Goal: Information Seeking & Learning: Learn about a topic

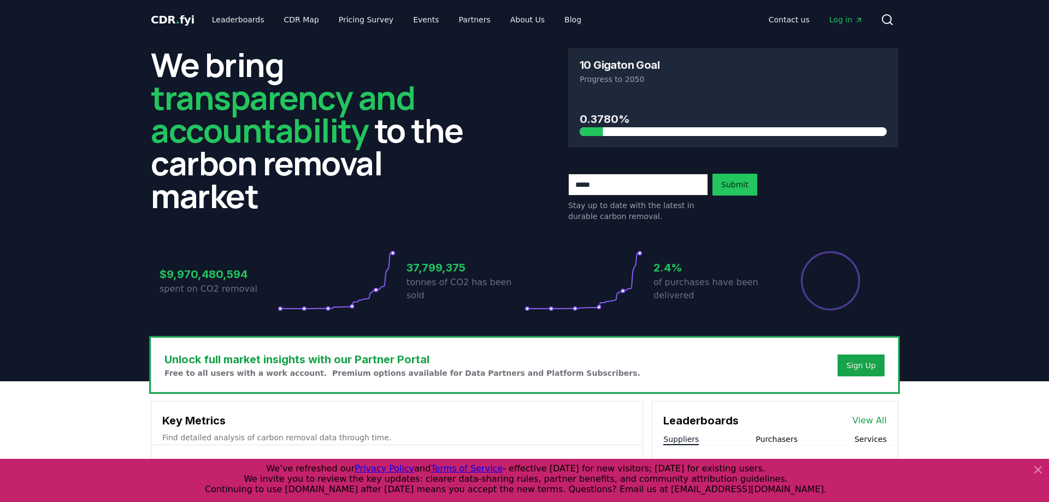
click at [1035, 466] on icon at bounding box center [1038, 469] width 13 height 13
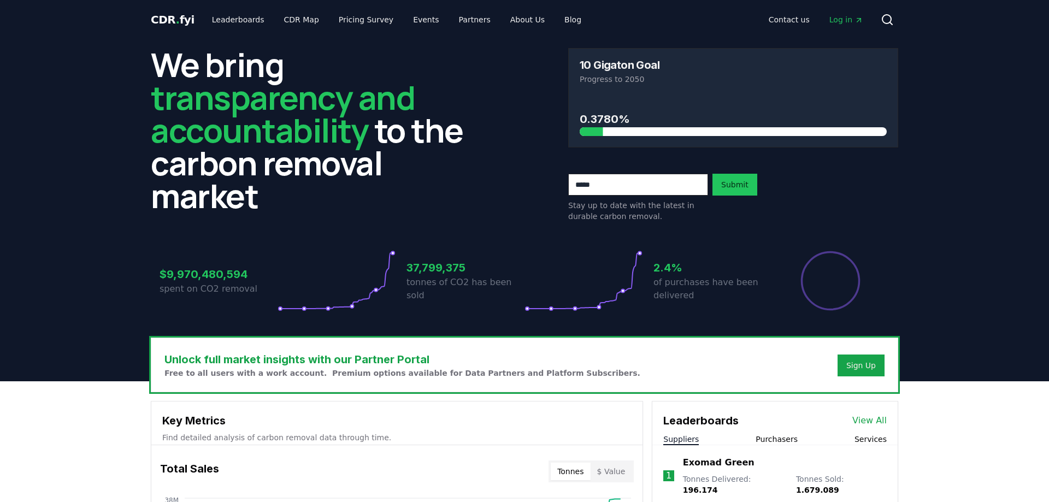
click at [0, 111] on header "We bring transparency and accountability to the carbon removal market 10 Gigato…" at bounding box center [524, 210] width 1049 height 342
click at [928, 60] on header "We bring transparency and accountability to the carbon removal market 10 Gigato…" at bounding box center [524, 210] width 1049 height 342
click at [173, 16] on span "CDR . fyi" at bounding box center [173, 19] width 44 height 13
click at [228, 20] on link "Leaderboards" at bounding box center [238, 20] width 70 height 20
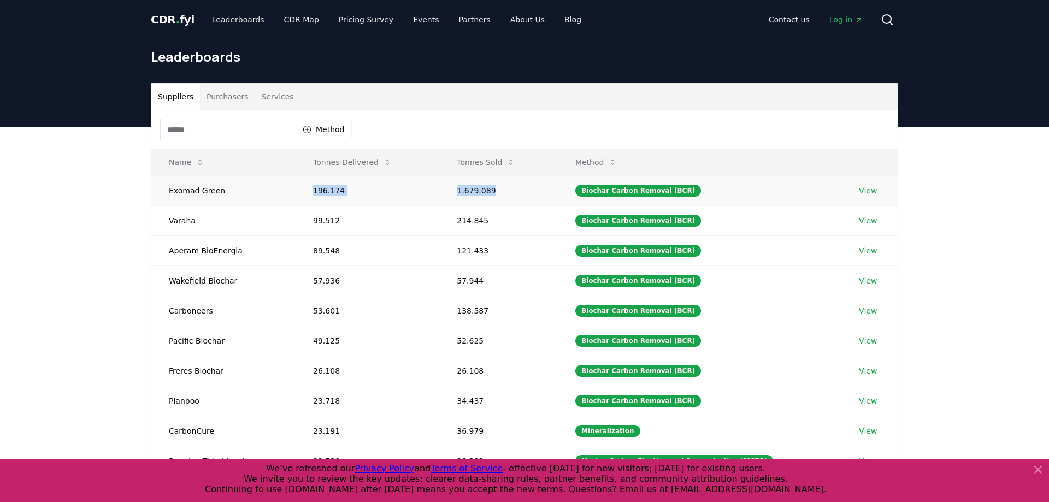
drag, startPoint x: 499, startPoint y: 188, endPoint x: 304, endPoint y: 193, distance: 194.6
click at [304, 193] on tr "Exomad Green 196.174 1.679.089 Biochar Carbon Removal (BCR) View" at bounding box center [524, 190] width 746 height 30
click at [874, 189] on td "View" at bounding box center [870, 190] width 56 height 30
click at [868, 190] on link "View" at bounding box center [868, 190] width 18 height 11
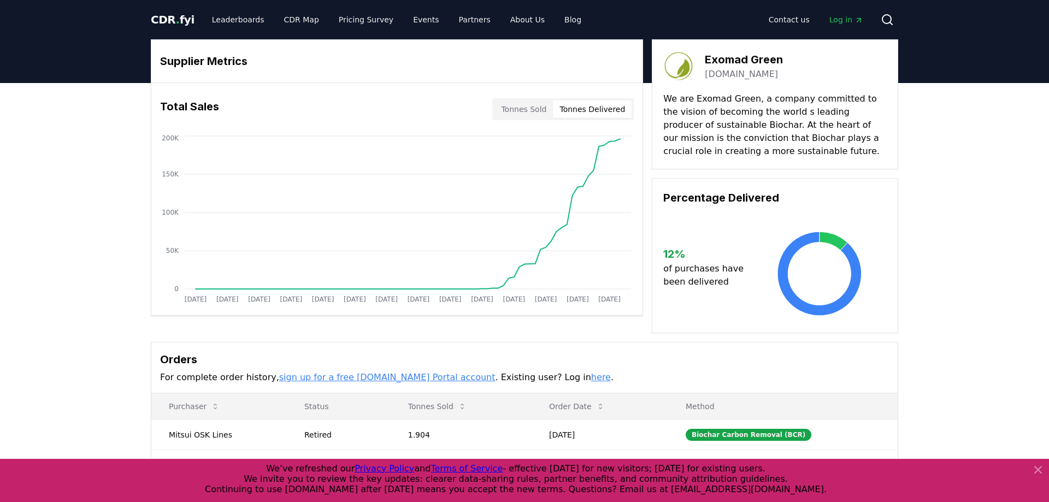
click at [584, 115] on button "Tonnes Delivered" at bounding box center [592, 109] width 79 height 17
click at [528, 113] on button "Tonnes Sold" at bounding box center [524, 109] width 58 height 17
click at [778, 71] on link "[DOMAIN_NAME]" at bounding box center [741, 74] width 73 height 13
